Goal: Task Accomplishment & Management: Use online tool/utility

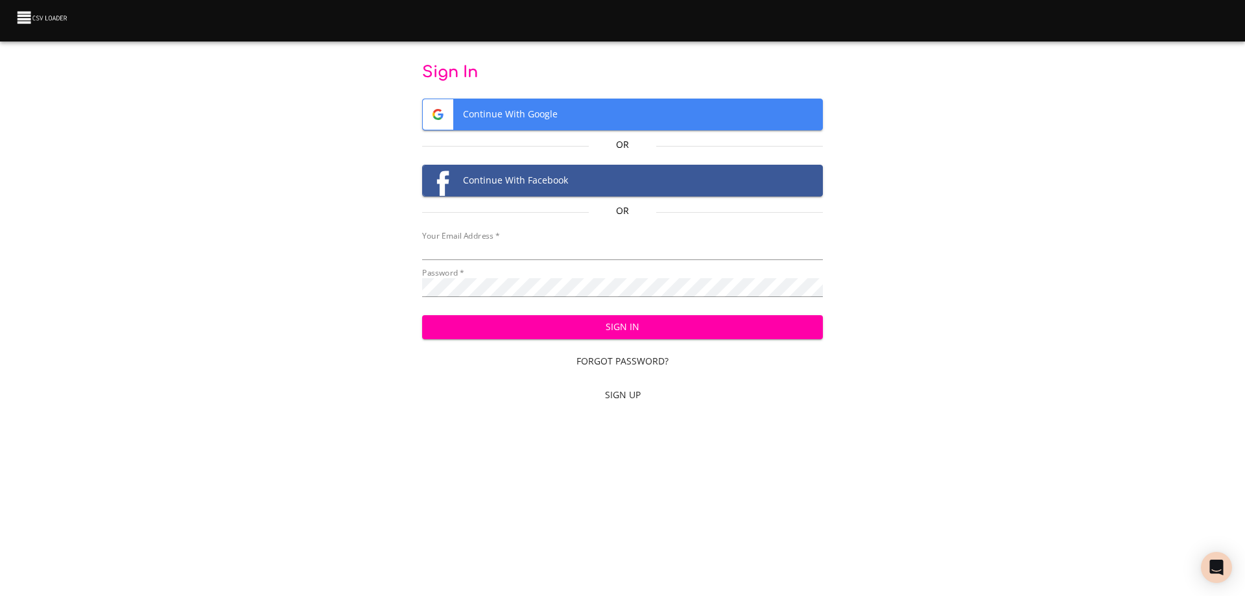
type input "[EMAIL_ADDRESS][DOMAIN_NAME]"
click at [595, 323] on span "Sign In" at bounding box center [623, 327] width 381 height 16
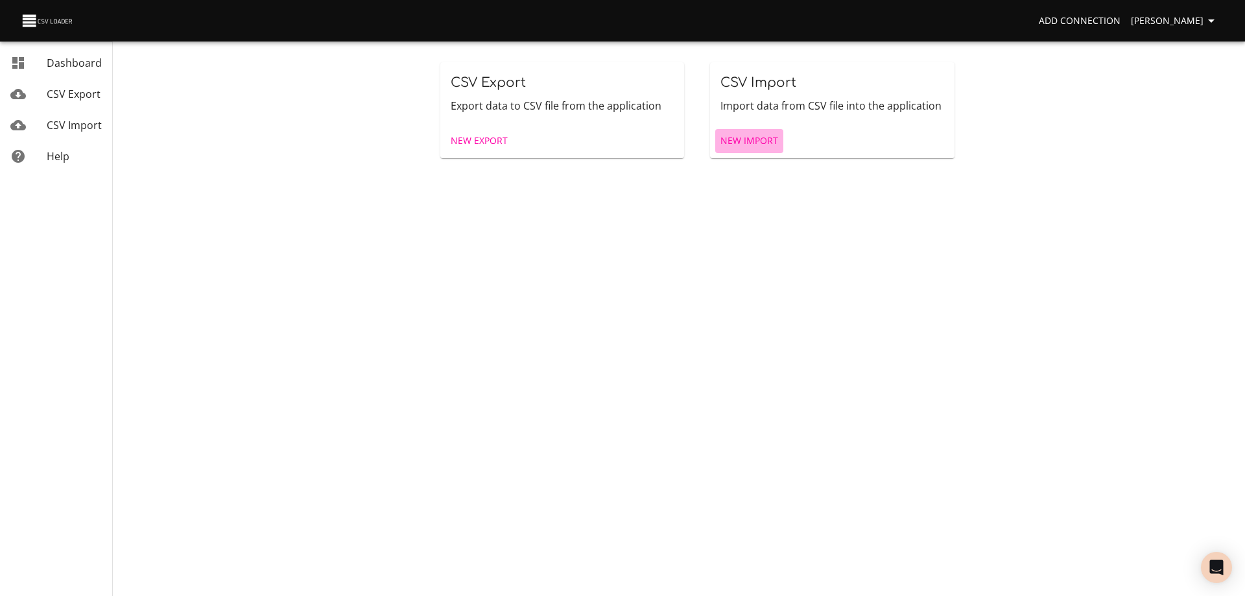
click at [754, 134] on span "New Import" at bounding box center [749, 141] width 58 height 16
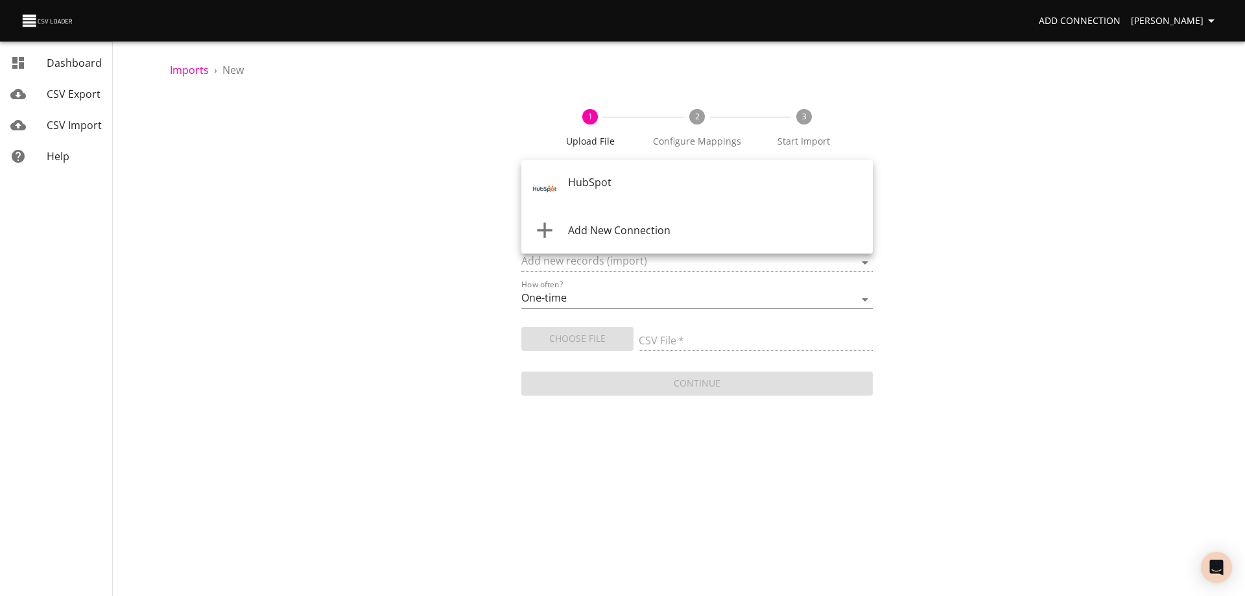
click at [671, 184] on body "Add Connection Wayne Dashboard CSV Export CSV Import Help Imports › New 1 Uploa…" at bounding box center [622, 298] width 1245 height 596
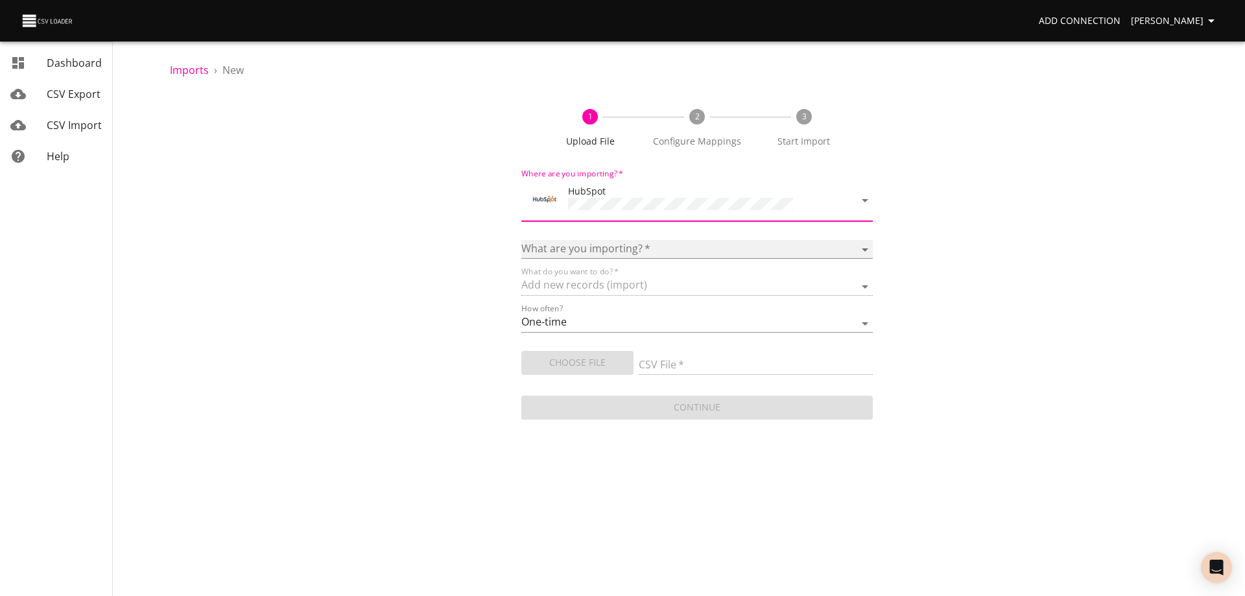
click at [636, 243] on select "Calls Companies Contacts Deals Emails Line items Meetings Notes Products Tasks …" at bounding box center [696, 249] width 351 height 19
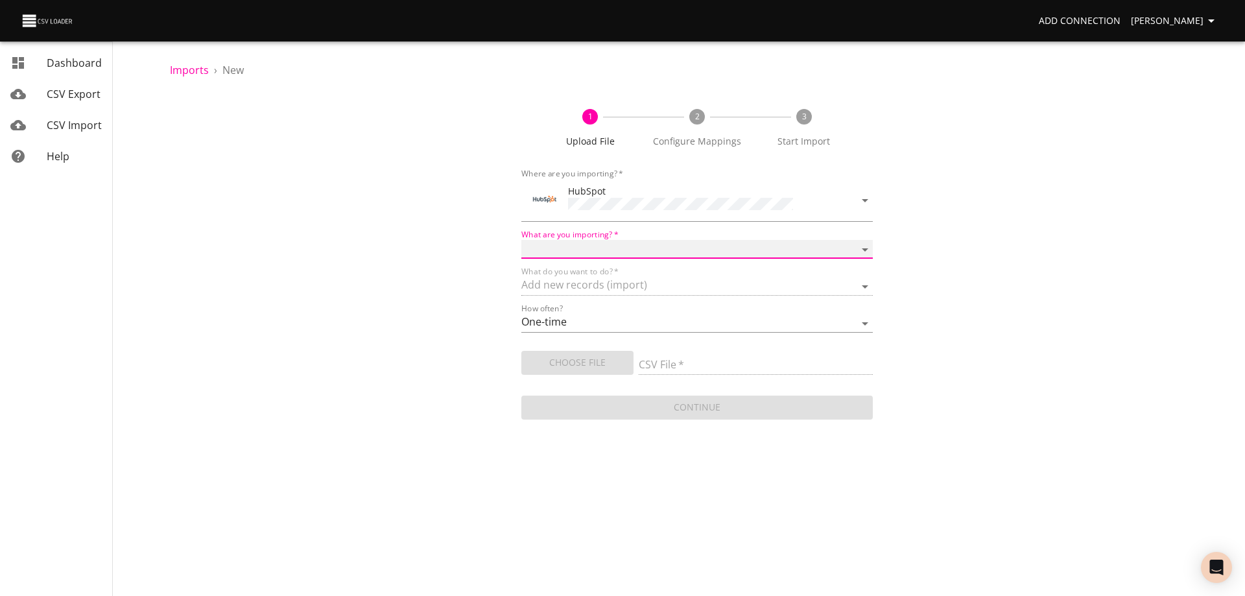
select select "deals"
click at [521, 240] on select "Calls Companies Contacts Deals Emails Line items Meetings Notes Products Tasks …" at bounding box center [696, 249] width 351 height 19
click at [581, 366] on span "Choose File" at bounding box center [577, 363] width 91 height 16
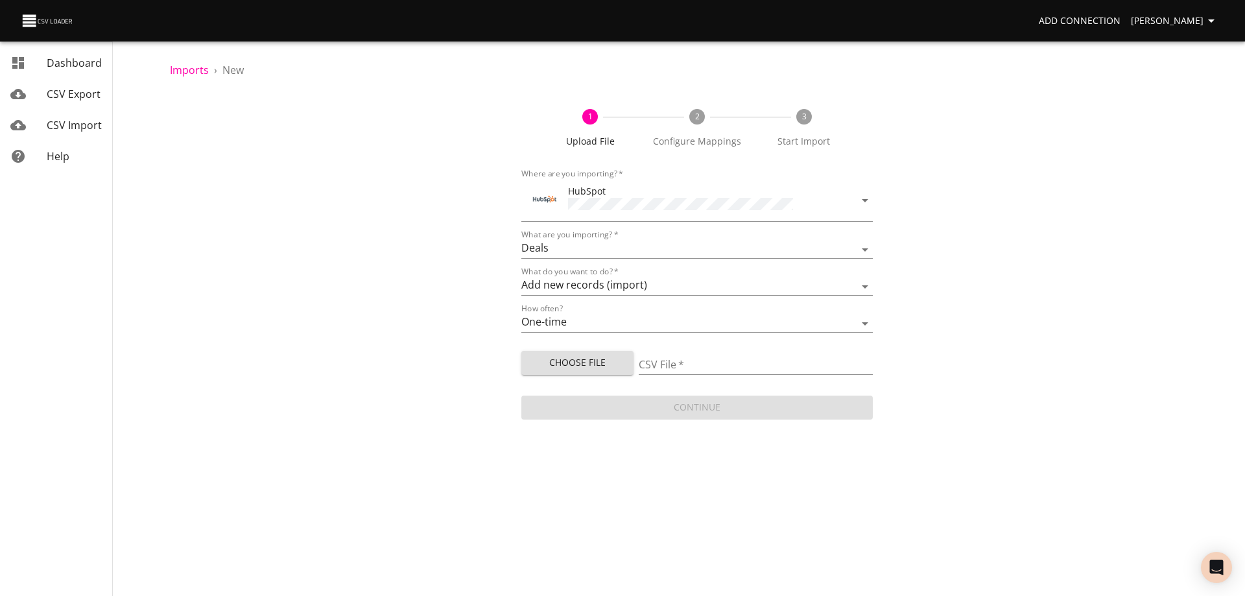
type input "Doctor Daily Sales 09112025.csv"
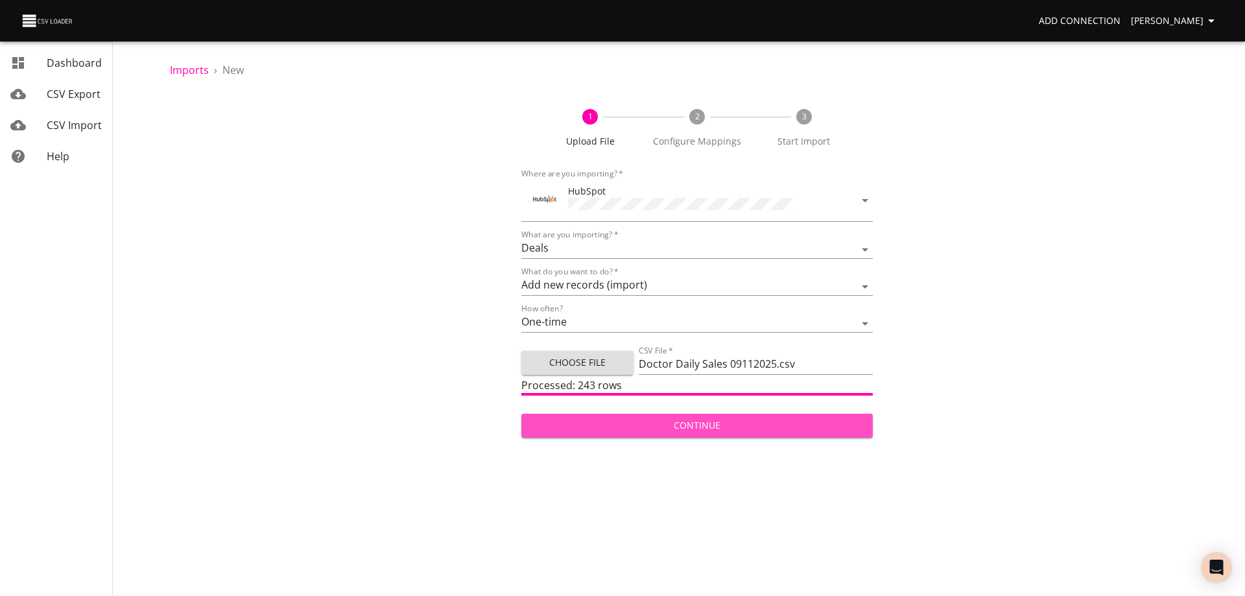
click at [713, 426] on span "Continue" at bounding box center [697, 426] width 331 height 16
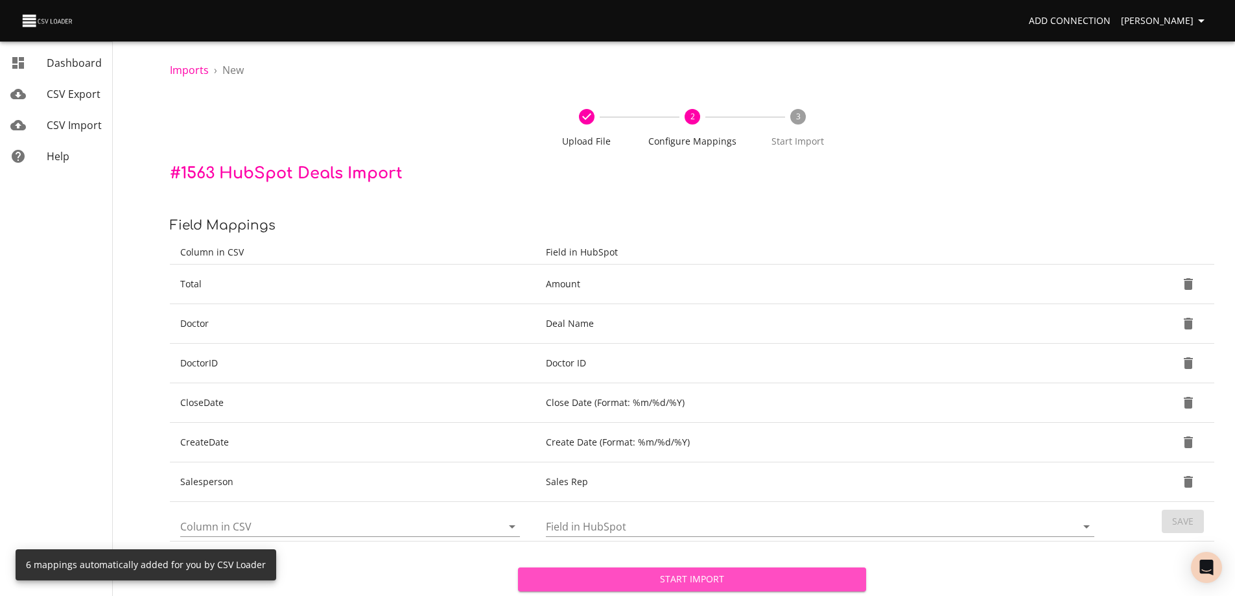
click at [687, 576] on span "Start Import" at bounding box center [692, 579] width 327 height 16
